Goal: Task Accomplishment & Management: Manage account settings

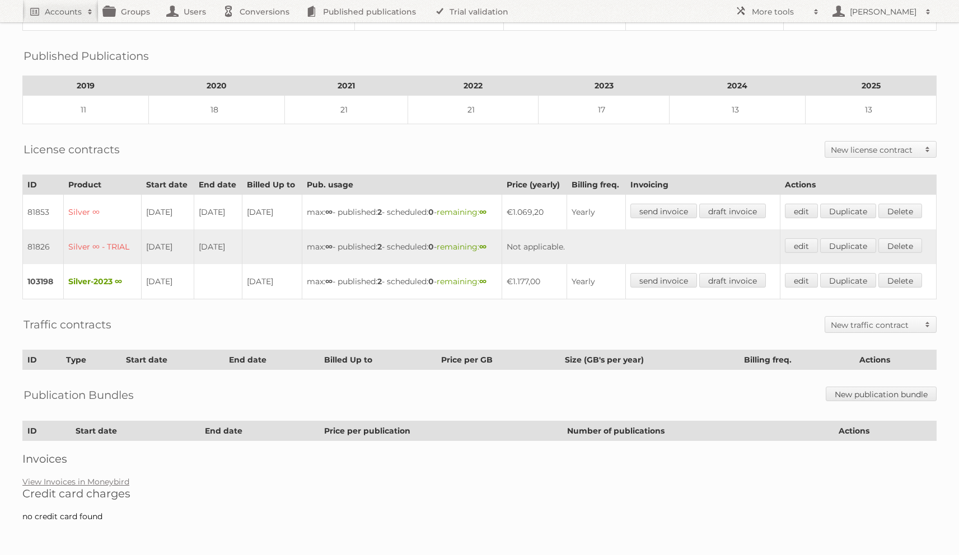
scroll to position [200, 0]
click at [91, 481] on link "View Invoices in Moneybird" at bounding box center [75, 482] width 107 height 10
click at [794, 273] on link "edit" at bounding box center [801, 280] width 33 height 15
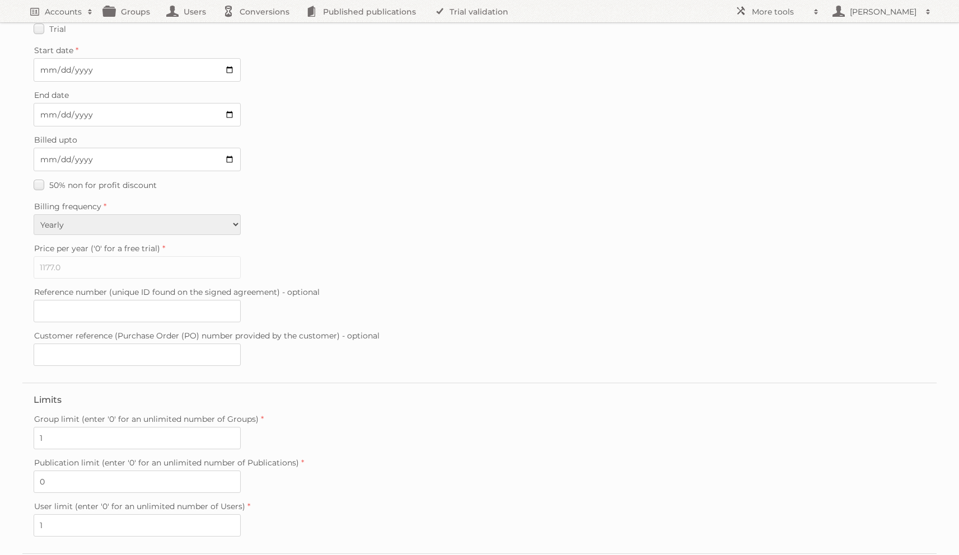
scroll to position [62, 0]
click at [160, 292] on label "Reference number (unique ID found on the signed agreement) - optional" at bounding box center [479, 290] width 891 height 16
click at [160, 298] on input "Reference number (unique ID found on the signed agreement) - optional" at bounding box center [137, 309] width 207 height 22
click at [129, 346] on input "Customer reference (Purchase Order (PO) number provided by the customer) - opti…" at bounding box center [137, 352] width 207 height 22
paste input "BA593"
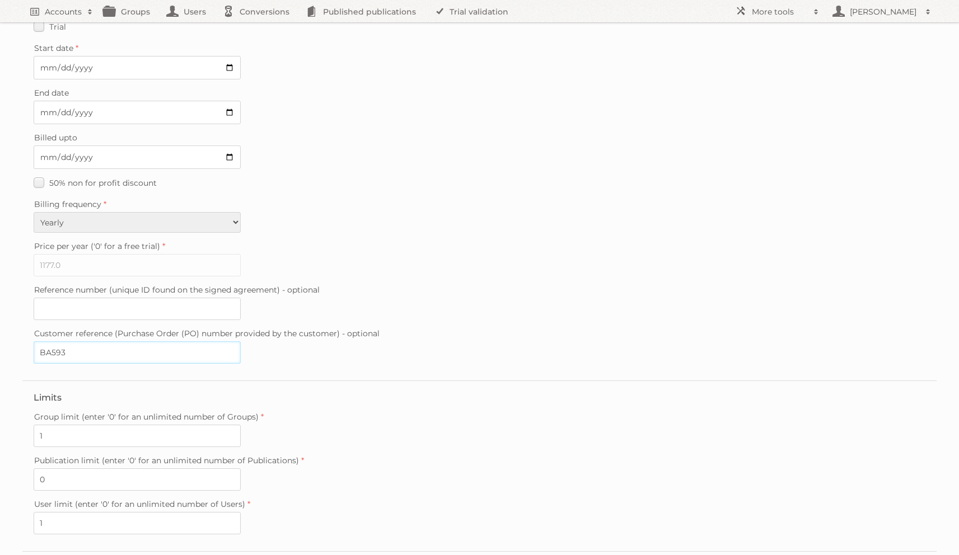
scroll to position [160, 0]
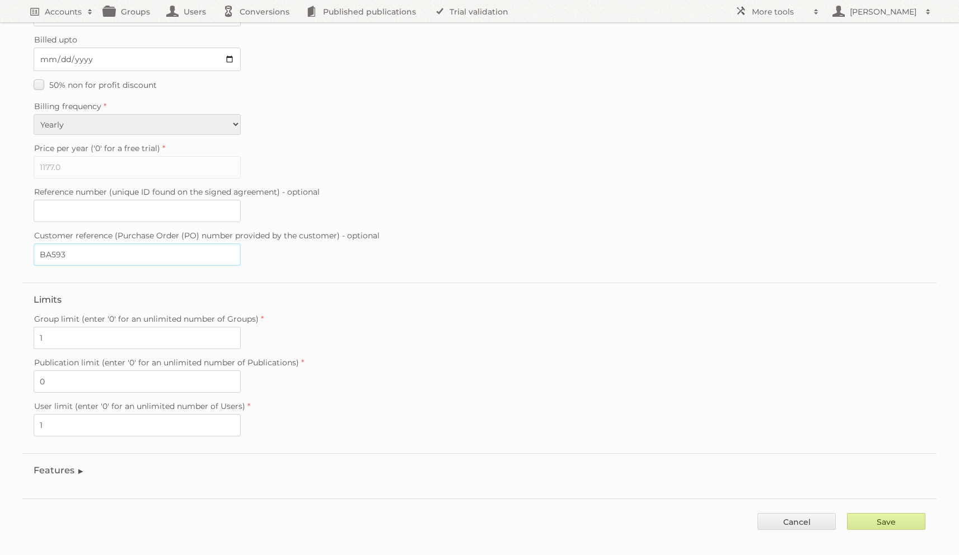
type input "BA593"
click at [894, 513] on input "Save" at bounding box center [886, 521] width 78 height 17
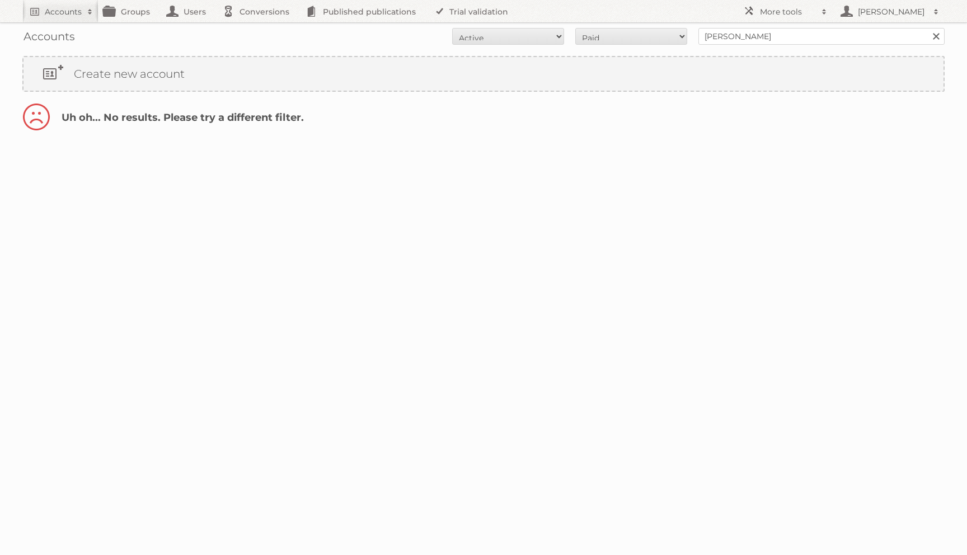
click at [664, 50] on div "Accounts All Active Expired Pending All Paid Trials Self service [PERSON_NAME] …" at bounding box center [483, 74] width 967 height 148
click at [647, 40] on select "All Paid Trials Self service" at bounding box center [631, 36] width 112 height 17
select select "all"
click at [575, 28] on select "All Paid Trials Self service" at bounding box center [631, 36] width 112 height 17
click at [507, 34] on select "All Active Expired Pending" at bounding box center [508, 36] width 112 height 17
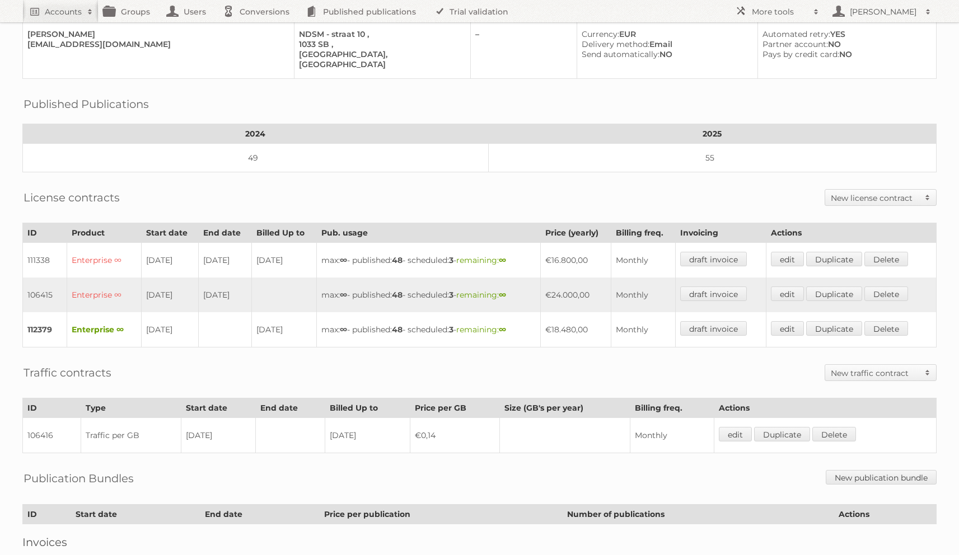
scroll to position [134, 0]
